Goal: Unclear

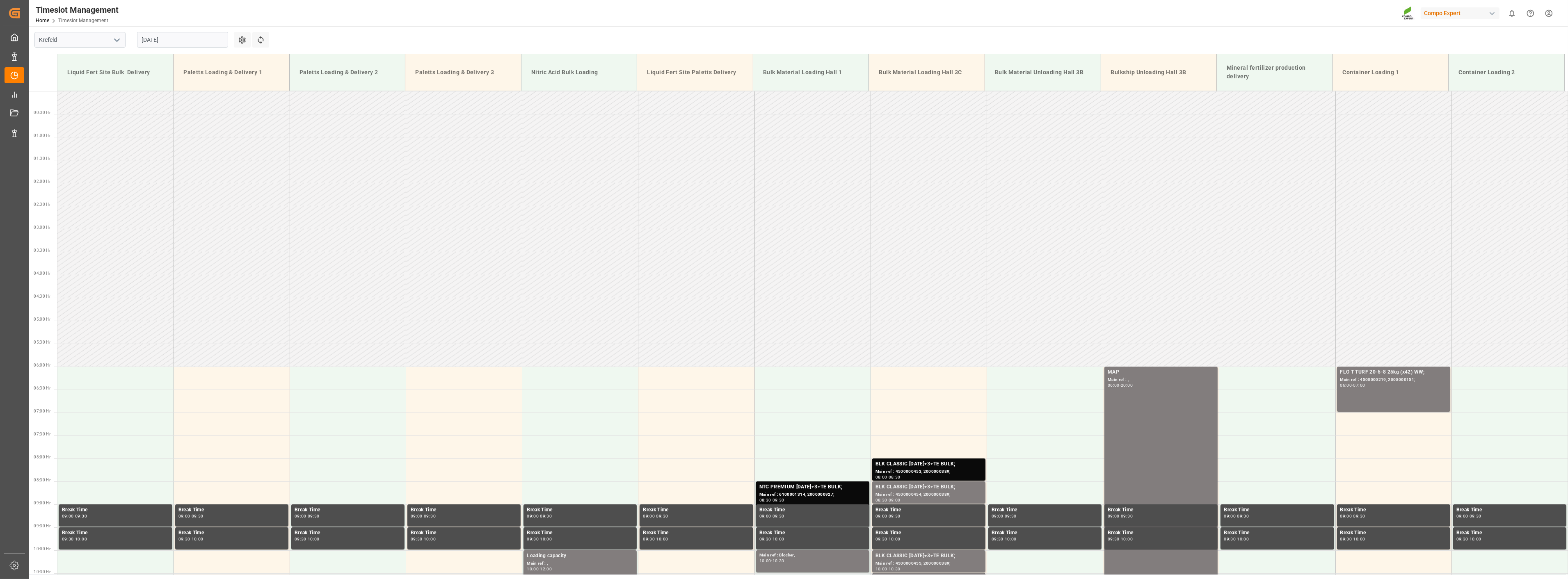
scroll to position [326, 0]
